Goal: Task Accomplishment & Management: Use online tool/utility

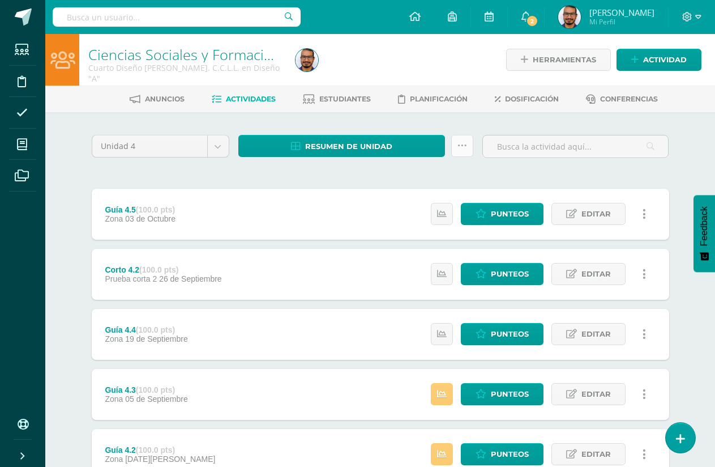
click at [468, 146] on link at bounding box center [462, 146] width 22 height 22
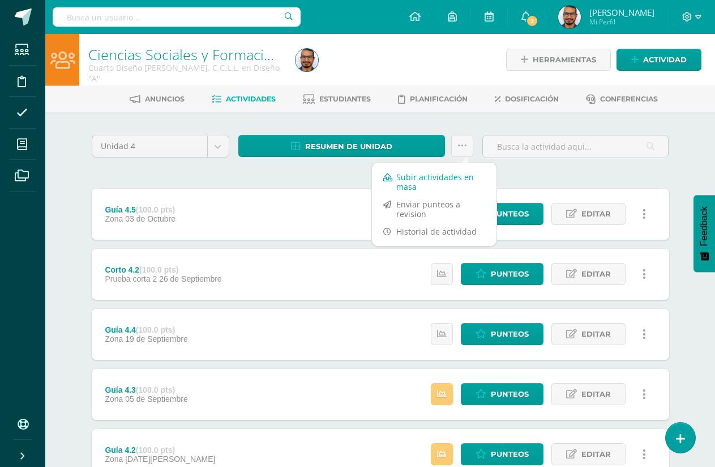
click at [425, 181] on link "Subir actividades en masa" at bounding box center [434, 181] width 125 height 27
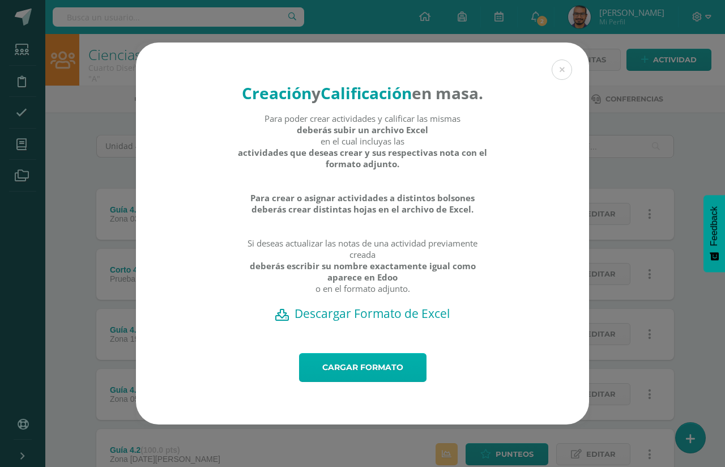
click at [398, 371] on link "Cargar formato" at bounding box center [362, 367] width 127 height 29
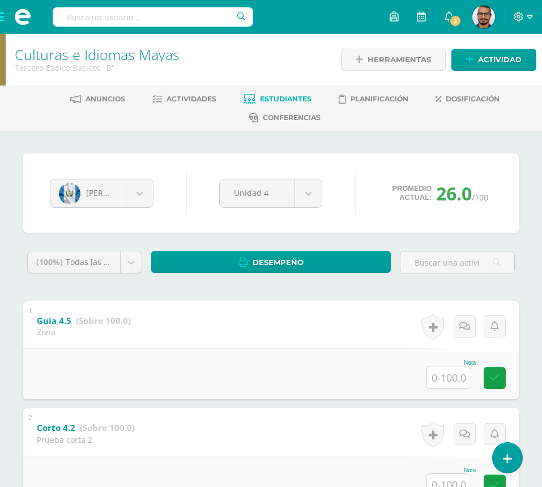
click at [3, 21] on span at bounding box center [22, 17] width 45 height 34
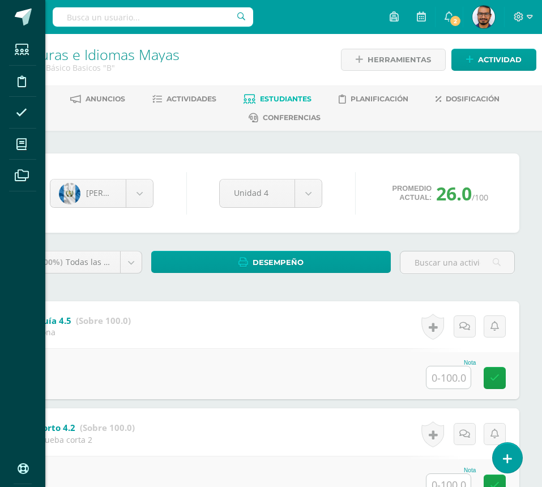
click at [70, 139] on div "Estudiantes Disciplina Asistencia Mis cursos Archivos Soporte Centro de ayuda Ú…" at bounding box center [271, 243] width 542 height 487
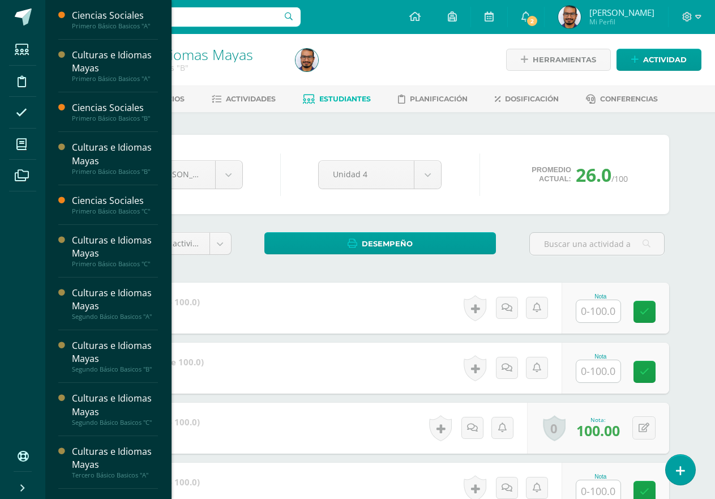
scroll to position [227, 0]
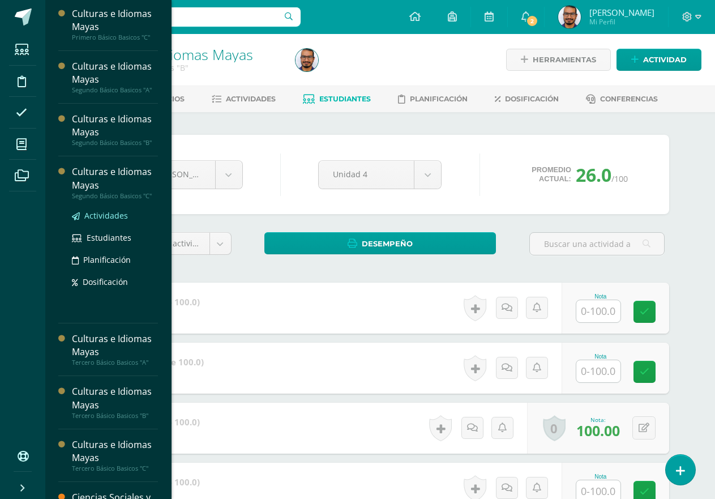
click at [122, 219] on span "Actividades" at bounding box center [106, 215] width 44 height 11
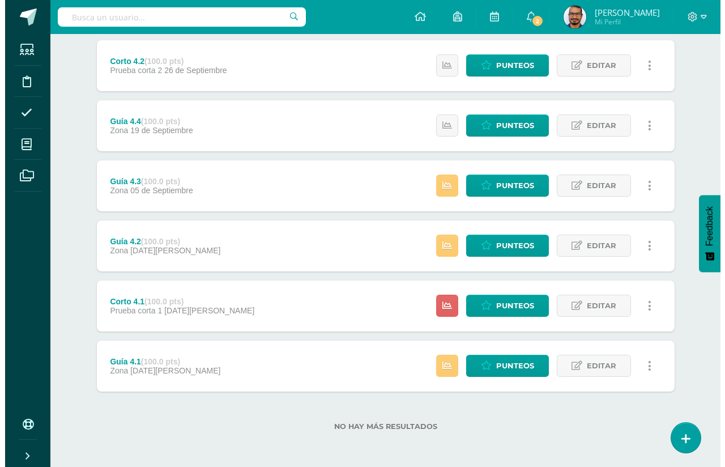
scroll to position [95, 0]
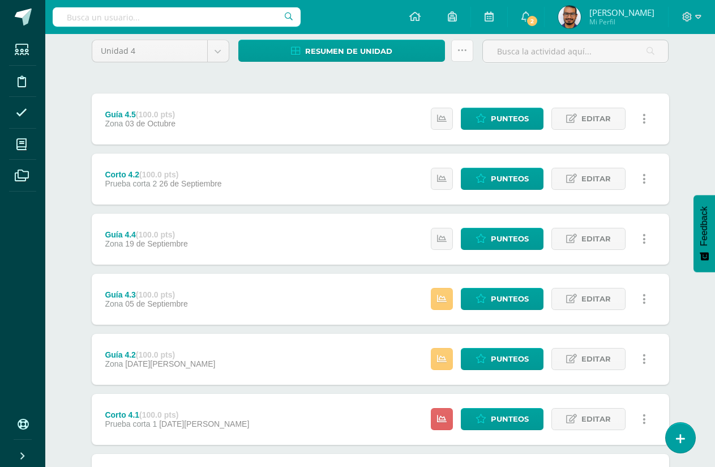
click at [455, 50] on link at bounding box center [462, 51] width 22 height 22
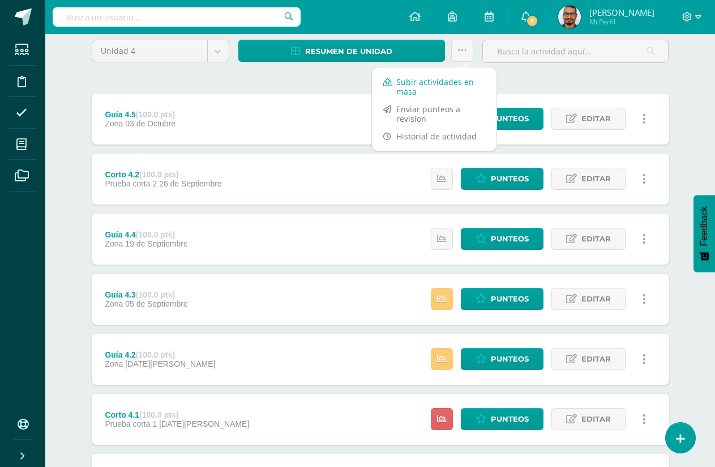
click at [436, 87] on link "Subir actividades en masa" at bounding box center [434, 86] width 125 height 27
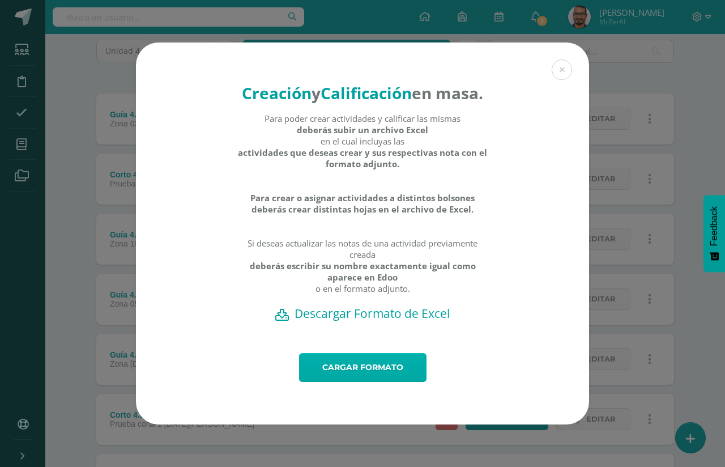
click at [380, 376] on link "Cargar formato" at bounding box center [362, 367] width 127 height 29
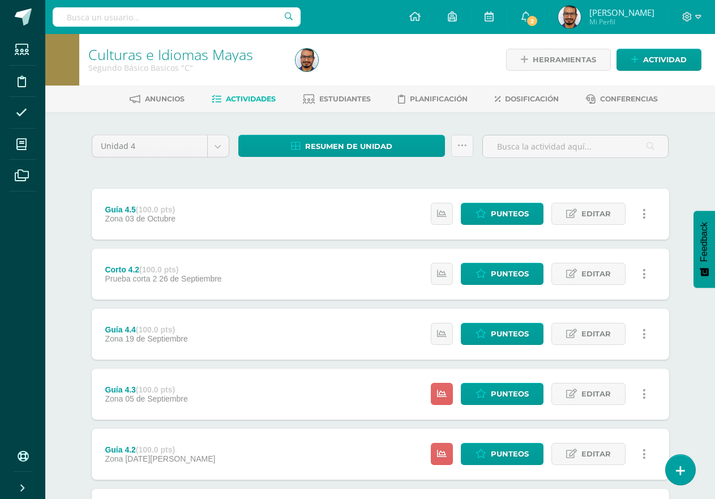
click at [466, 158] on div "Resumen de unidad Descargar como HTML Descargar como PDF Descargar como XLS Sub…" at bounding box center [356, 151] width 245 height 32
click at [466, 152] on link at bounding box center [462, 146] width 22 height 22
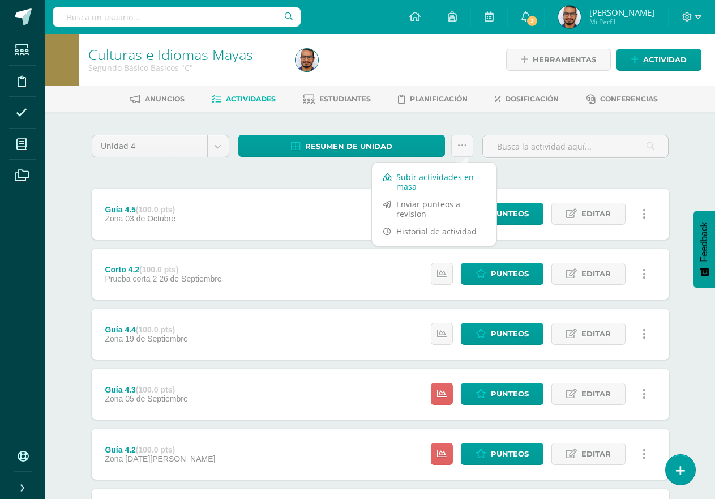
click at [440, 176] on link "Subir actividades en masa" at bounding box center [434, 181] width 125 height 27
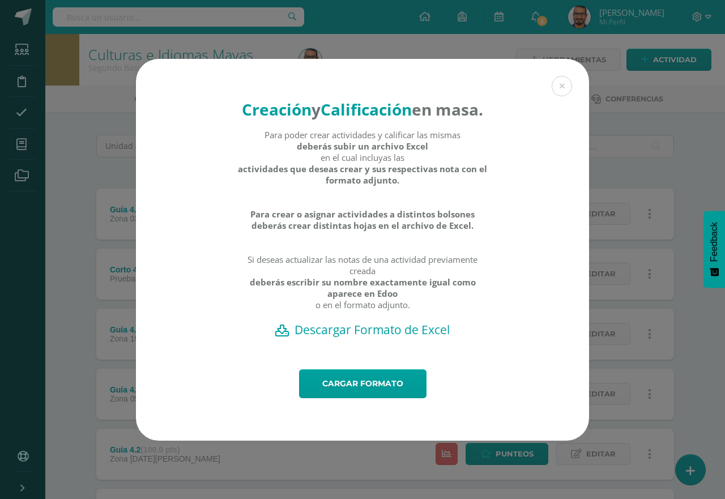
click at [340, 338] on h2 "Descargar Formato de Excel" at bounding box center [363, 330] width 414 height 16
click at [360, 398] on link "Cargar formato" at bounding box center [362, 383] width 127 height 29
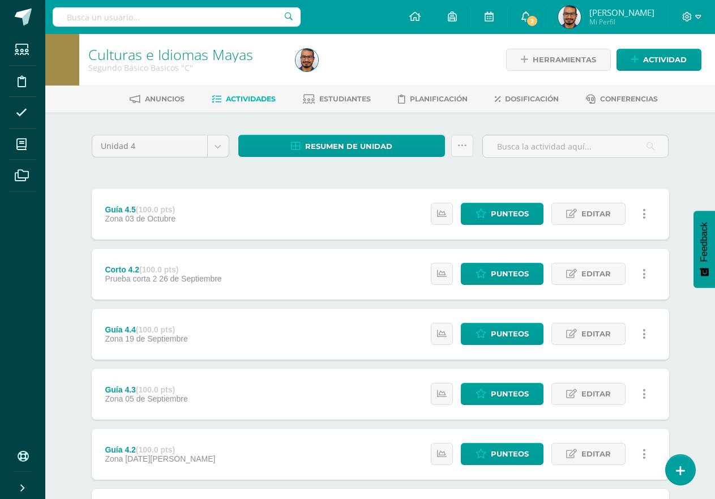
click at [544, 16] on link "2" at bounding box center [526, 17] width 36 height 34
click at [427, 52] on div at bounding box center [397, 60] width 212 height 52
